Goal: Task Accomplishment & Management: Complete application form

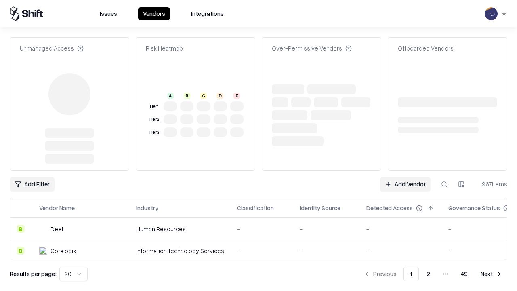
click at [405, 177] on link "Add Vendor" at bounding box center [405, 184] width 51 height 15
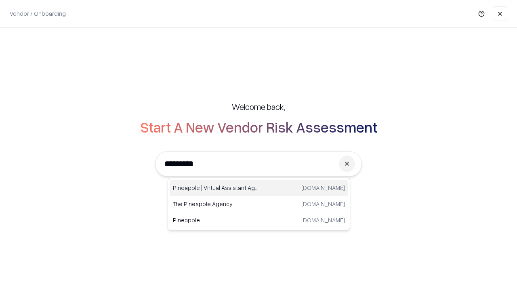
click at [259, 188] on div "Pineapple | Virtual Assistant Agency [DOMAIN_NAME]" at bounding box center [259, 188] width 179 height 16
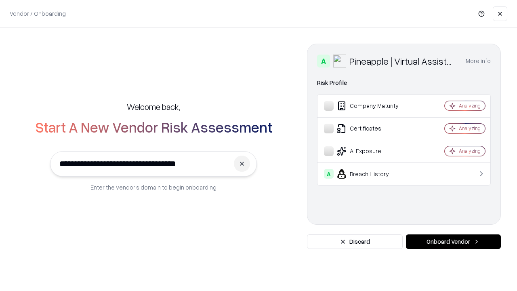
type input "**********"
click at [453, 242] on button "Onboard Vendor" at bounding box center [453, 241] width 95 height 15
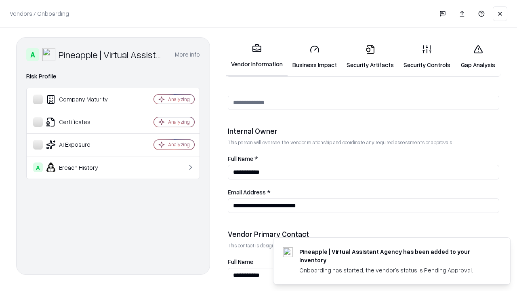
scroll to position [419, 0]
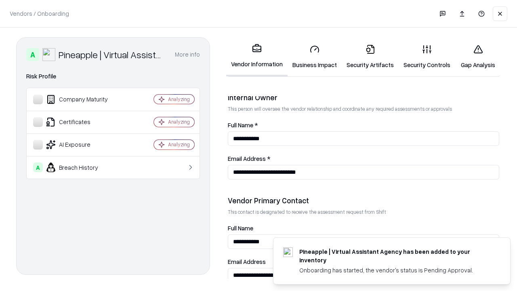
click at [370, 57] on link "Security Artifacts" at bounding box center [370, 57] width 57 height 38
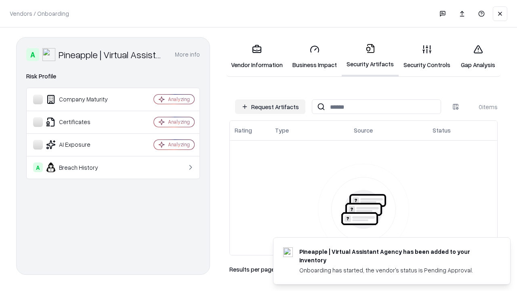
click at [270, 107] on button "Request Artifacts" at bounding box center [270, 106] width 70 height 15
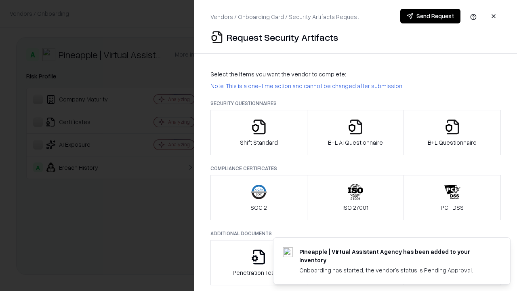
click at [452, 133] on icon "button" at bounding box center [453, 127] width 16 height 16
click at [355, 133] on icon "button" at bounding box center [356, 127] width 16 height 16
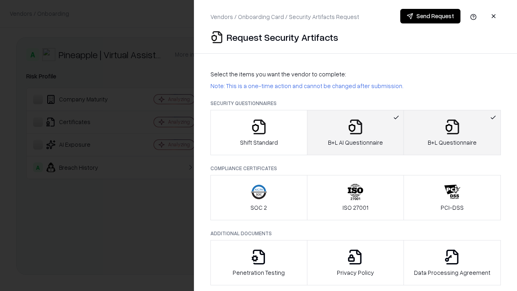
click at [430, 16] on button "Send Request" at bounding box center [430, 16] width 60 height 15
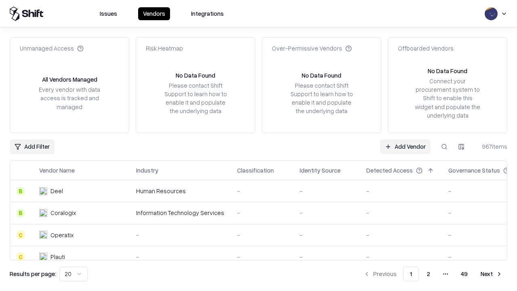
click at [405, 146] on link "Add Vendor" at bounding box center [405, 146] width 51 height 15
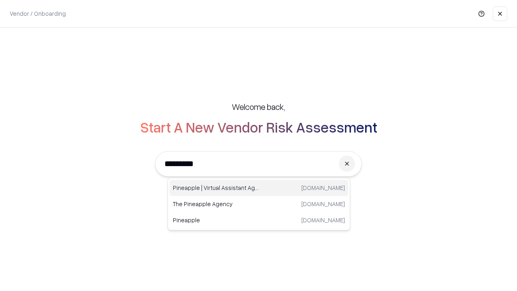
click at [259, 188] on div "Pineapple | Virtual Assistant Agency [DOMAIN_NAME]" at bounding box center [259, 188] width 179 height 16
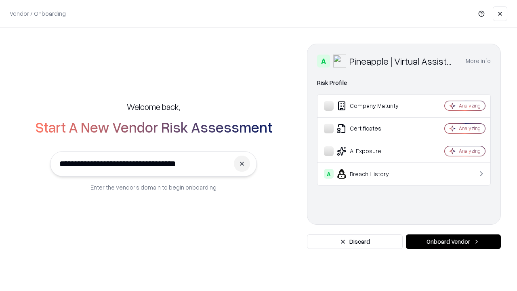
type input "**********"
click at [453, 242] on button "Onboard Vendor" at bounding box center [453, 241] width 95 height 15
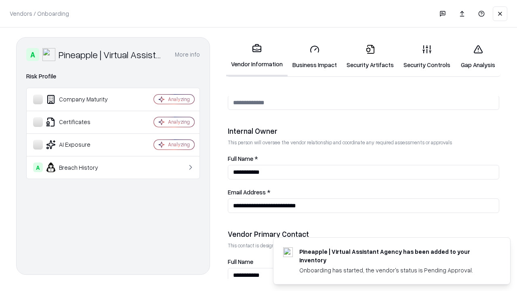
scroll to position [419, 0]
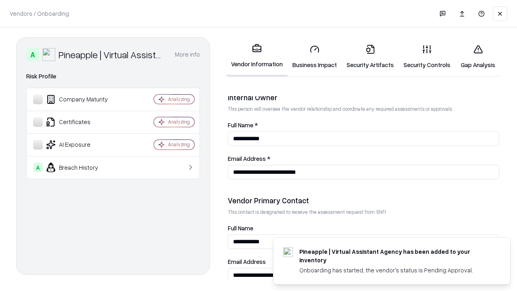
click at [478, 57] on link "Gap Analysis" at bounding box center [478, 57] width 46 height 38
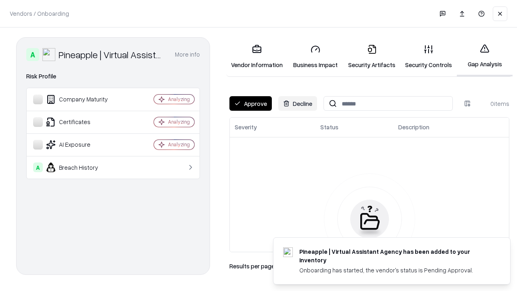
click at [251, 103] on button "Approve" at bounding box center [251, 103] width 42 height 15
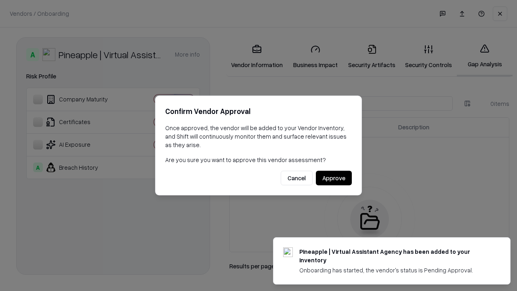
click at [334, 178] on button "Approve" at bounding box center [334, 178] width 36 height 15
